Goal: Information Seeking & Learning: Learn about a topic

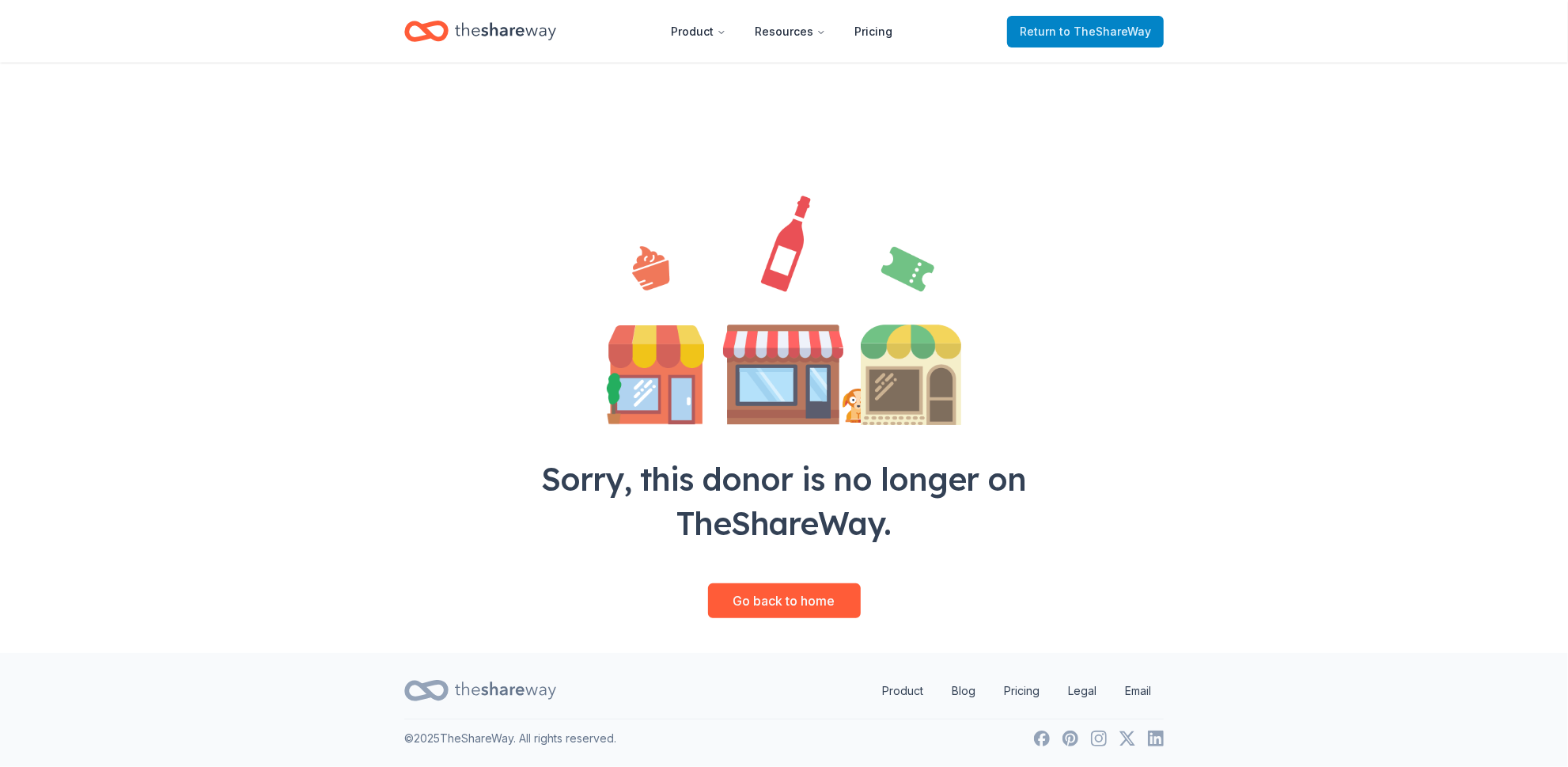
click at [1059, 32] on span "to TheShareWay" at bounding box center [1105, 31] width 92 height 14
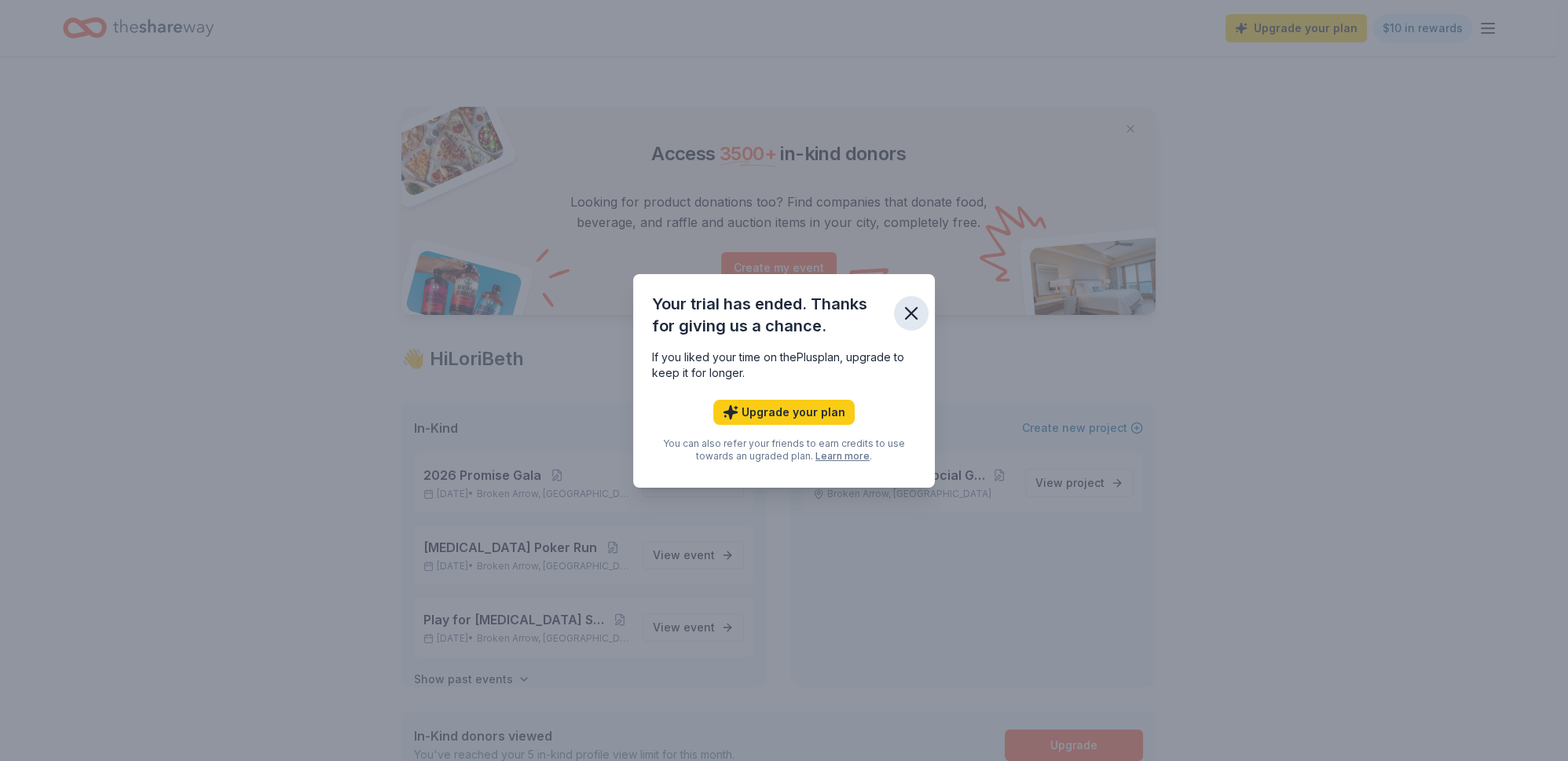
drag, startPoint x: 947, startPoint y: 293, endPoint x: 915, endPoint y: 291, distance: 32.1
click at [917, 308] on icon "button" at bounding box center [911, 313] width 11 height 11
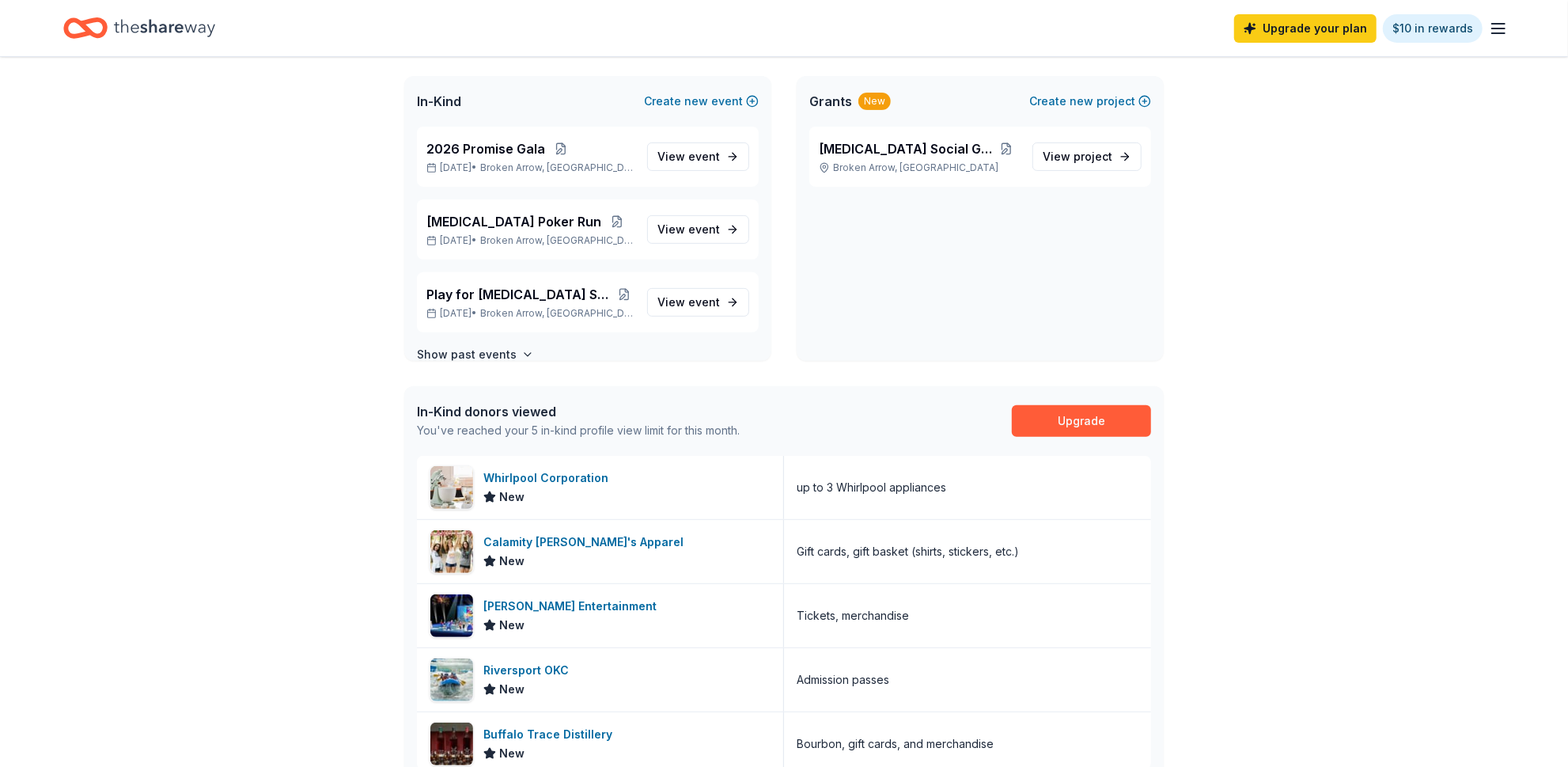
scroll to position [332, 0]
click at [1042, 165] on span "View project" at bounding box center [1077, 155] width 69 height 19
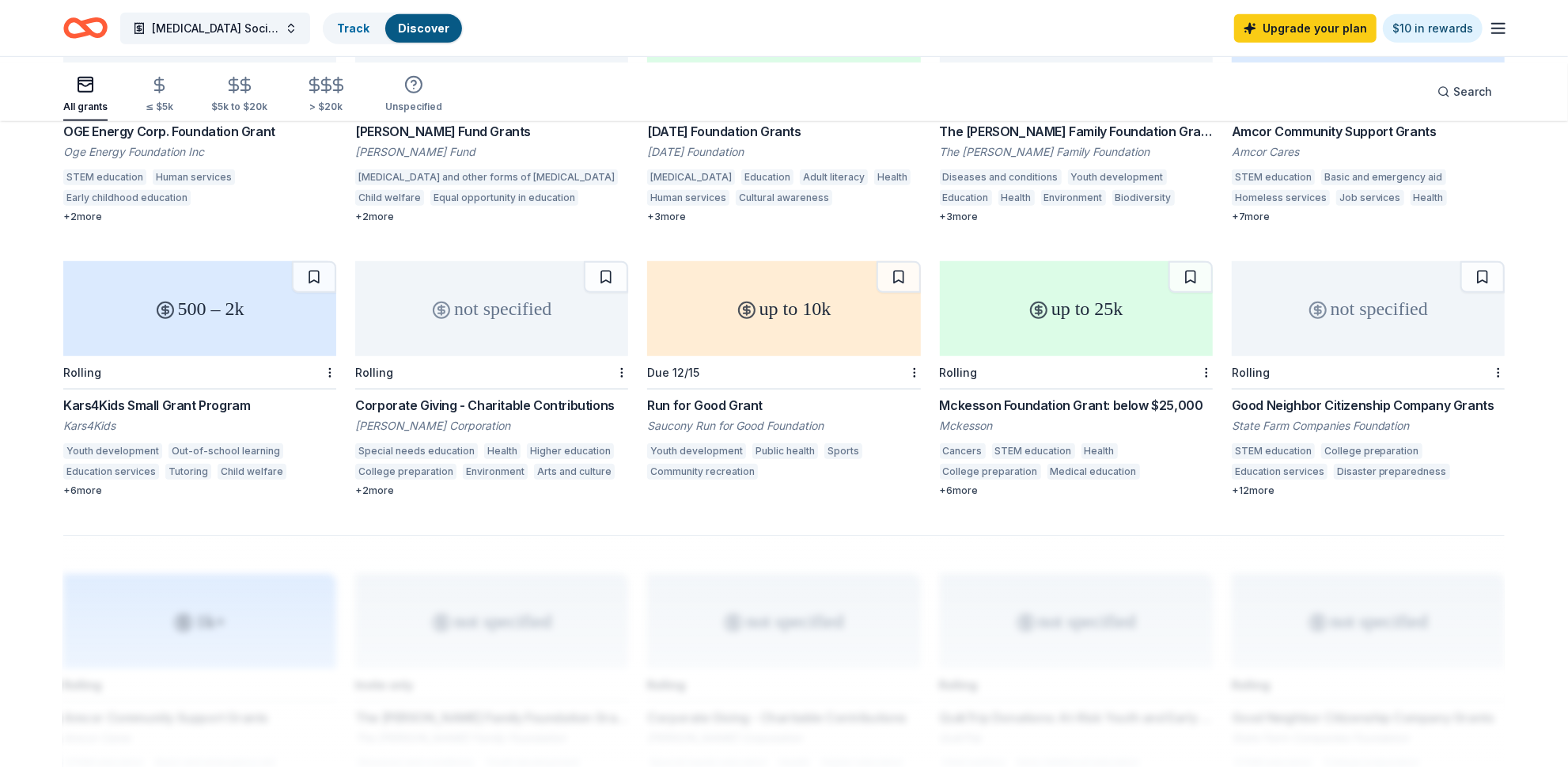
scroll to position [833, 0]
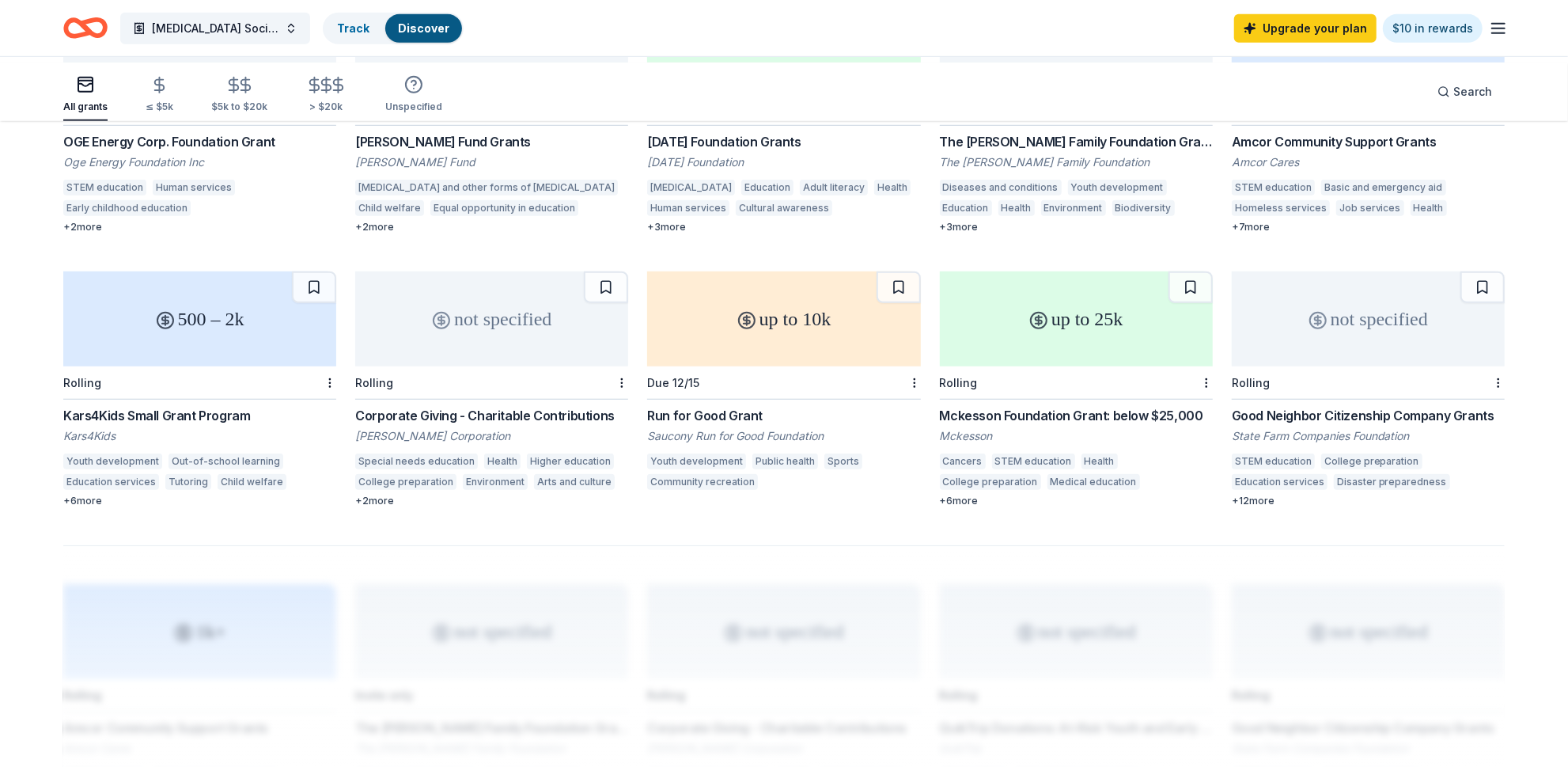
click at [241, 425] on div "Kars4Kids Small Grant Program" at bounding box center [200, 415] width 273 height 19
click at [803, 151] on div "Karma Foundation Grants" at bounding box center [784, 141] width 273 height 19
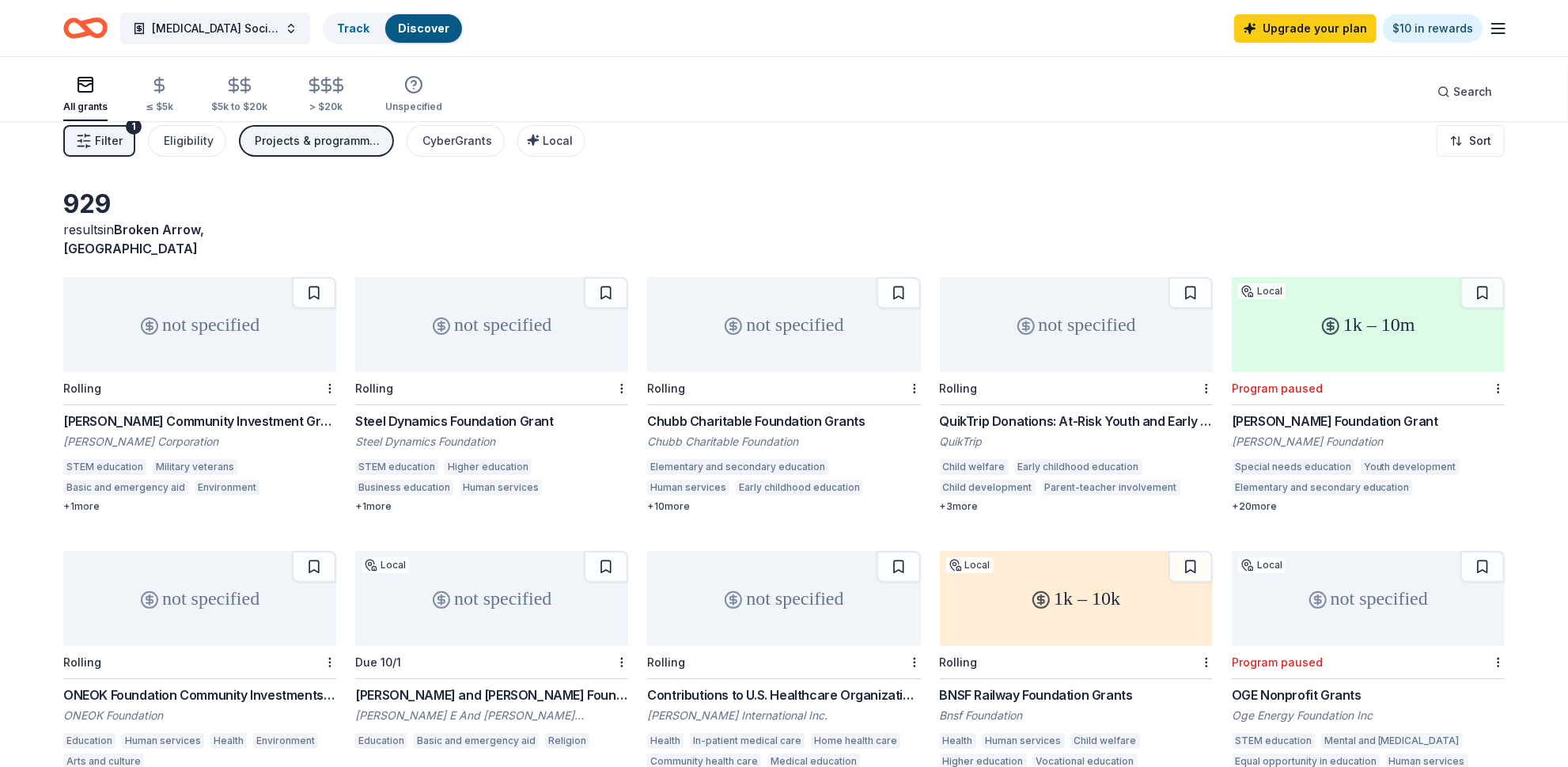
scroll to position [8, 0]
click at [401, 511] on div "+ 1 more" at bounding box center [492, 505] width 273 height 13
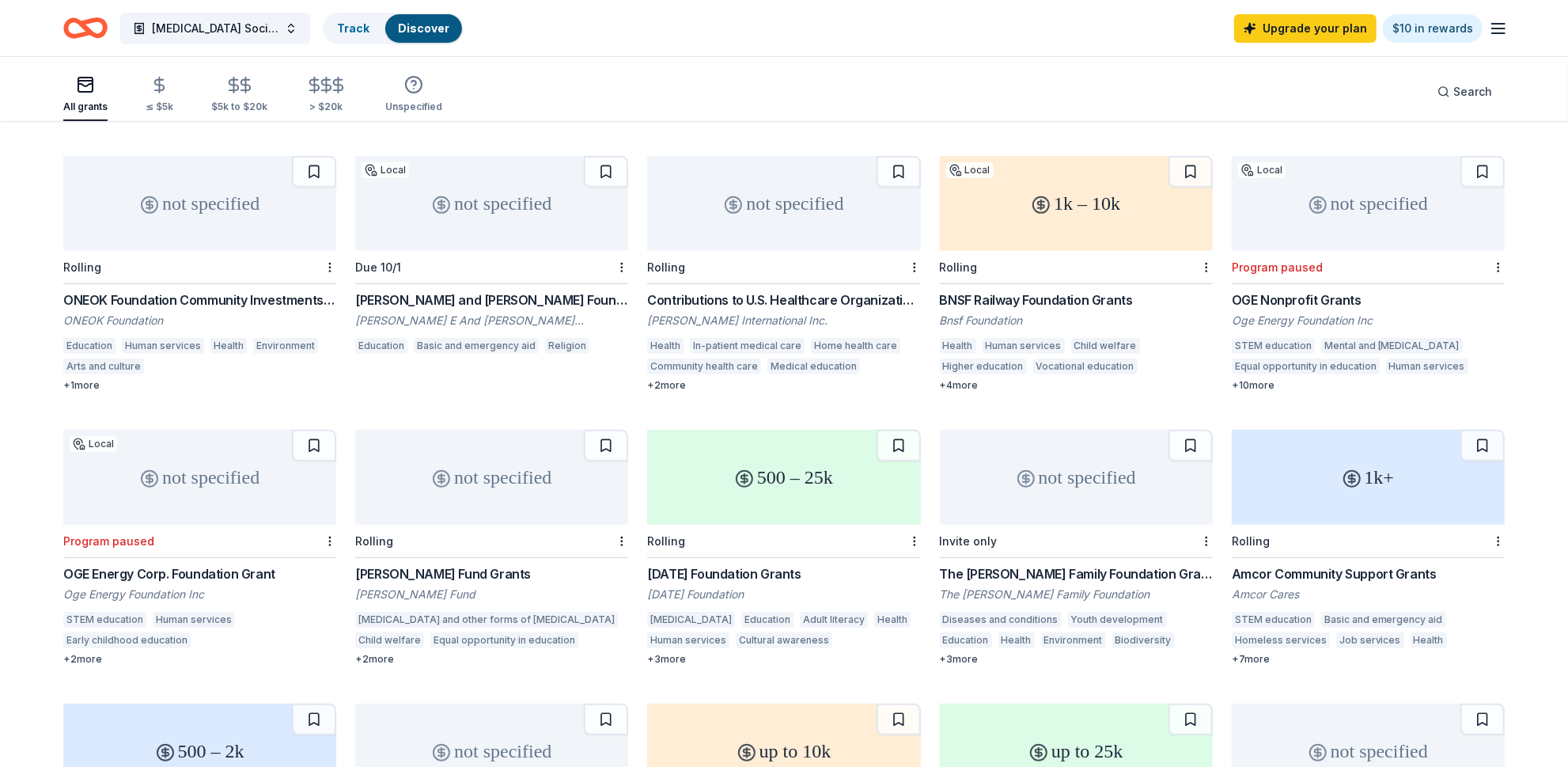
scroll to position [403, 0]
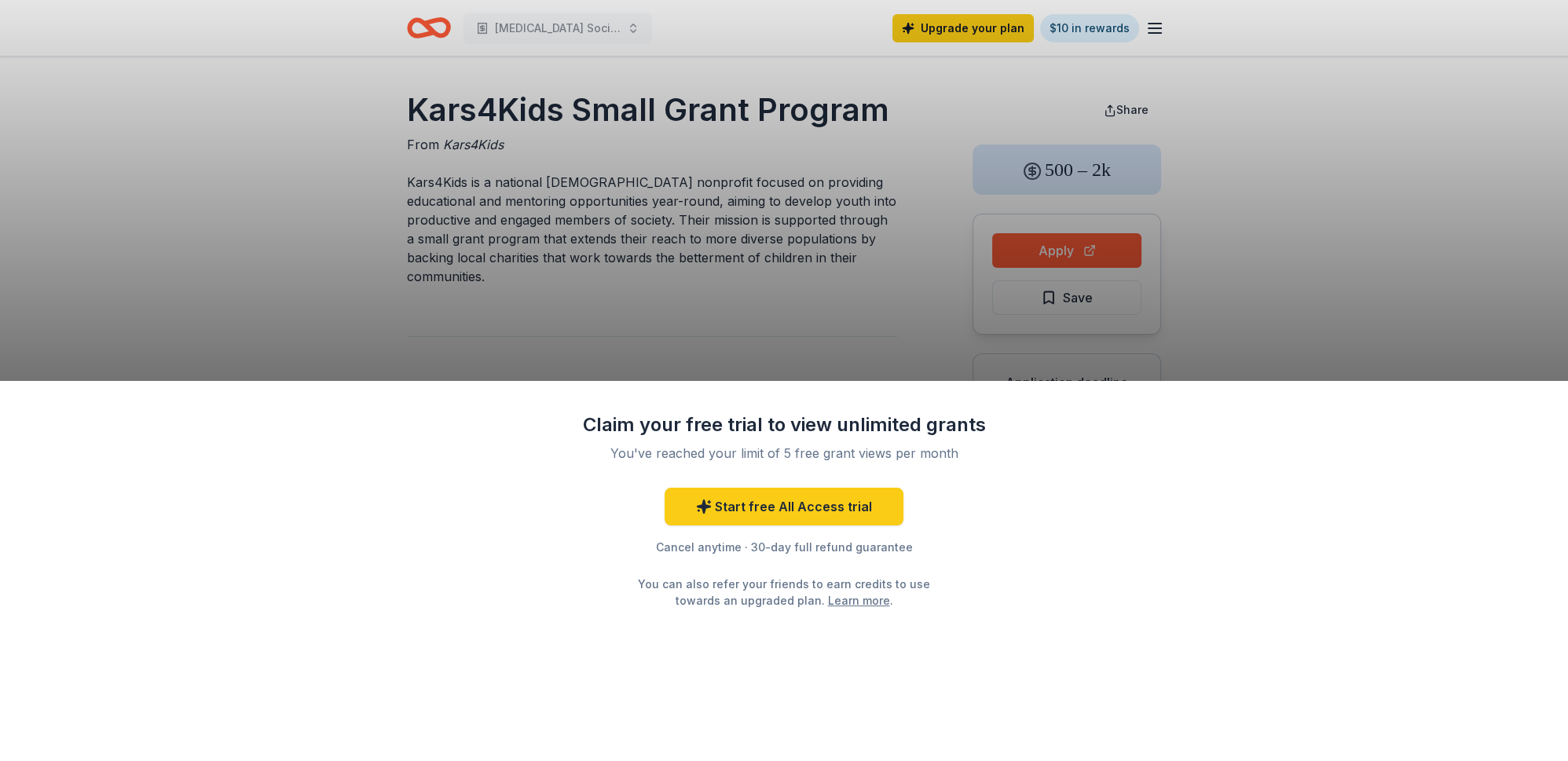
click at [1285, 284] on div "Claim your free trial to view unlimited grants You've reached your limit of 5 f…" at bounding box center [784, 380] width 1568 height 761
drag, startPoint x: 1517, startPoint y: 310, endPoint x: 1509, endPoint y: 310, distance: 8.0
click at [1516, 310] on div "Claim your free trial to view unlimited grants You've reached your limit of 5 f…" at bounding box center [784, 380] width 1568 height 761
click at [422, 253] on div "Claim your free trial to view unlimited grants You've reached your limit of 5 f…" at bounding box center [784, 380] width 1568 height 761
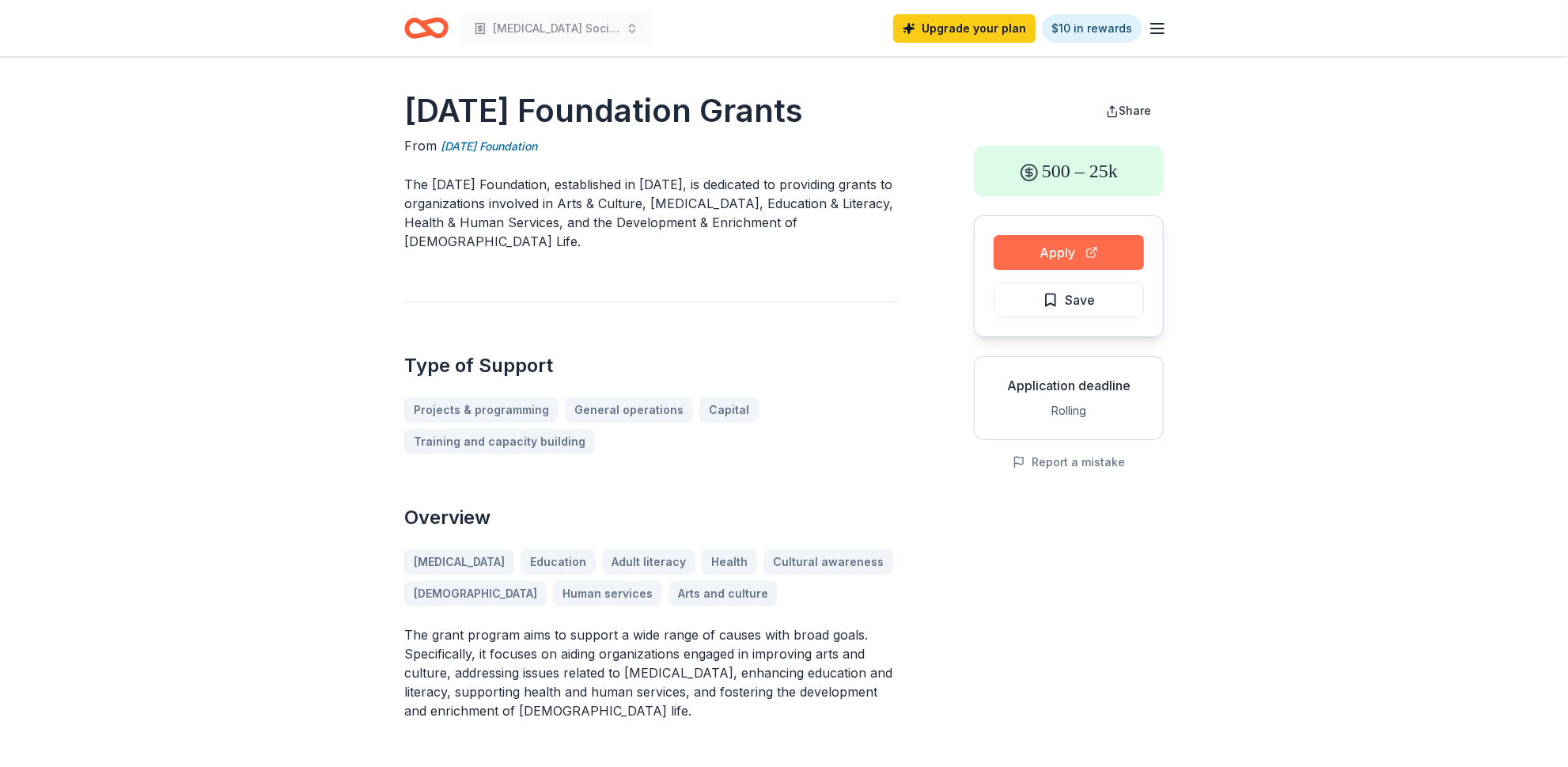
click at [1030, 270] on button "Apply" at bounding box center [1069, 252] width 150 height 35
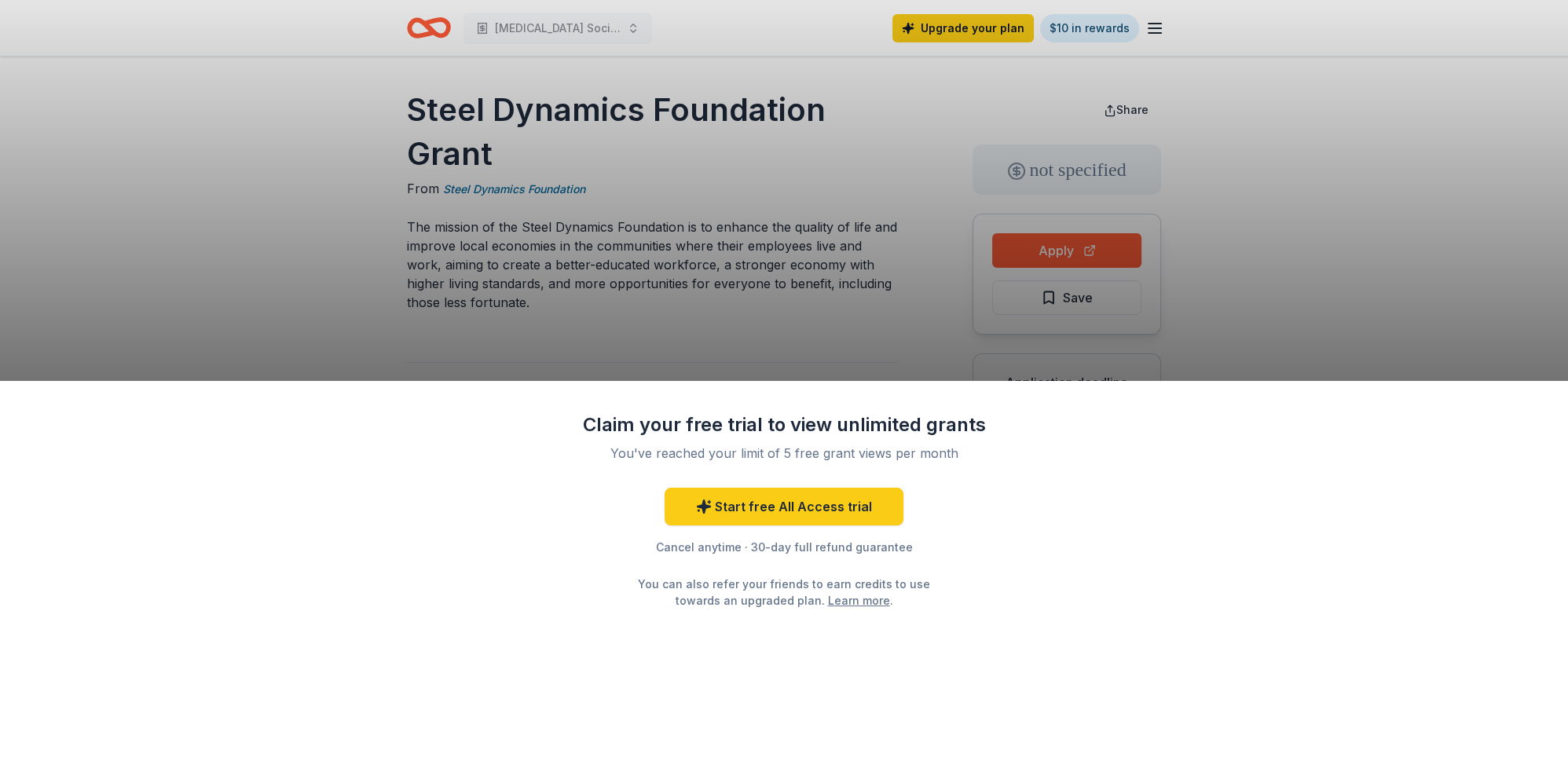
click at [1419, 221] on div "Claim your free trial to view unlimited grants You've reached your limit of 5 f…" at bounding box center [784, 380] width 1568 height 761
